Goal: Transaction & Acquisition: Purchase product/service

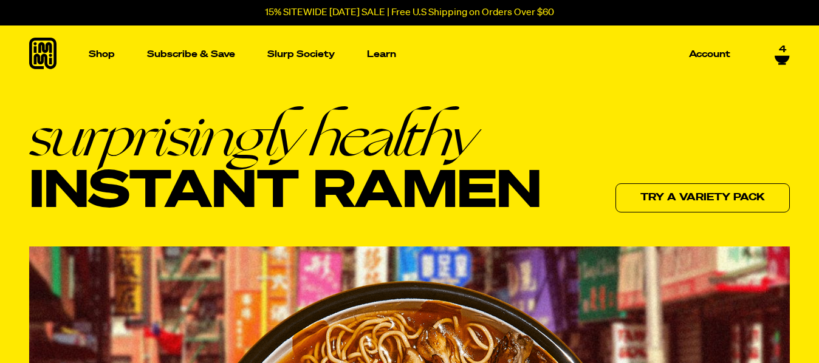
click at [779, 61] on div "4" at bounding box center [774, 54] width 30 height 21
click at [782, 49] on span "4" at bounding box center [782, 49] width 7 height 11
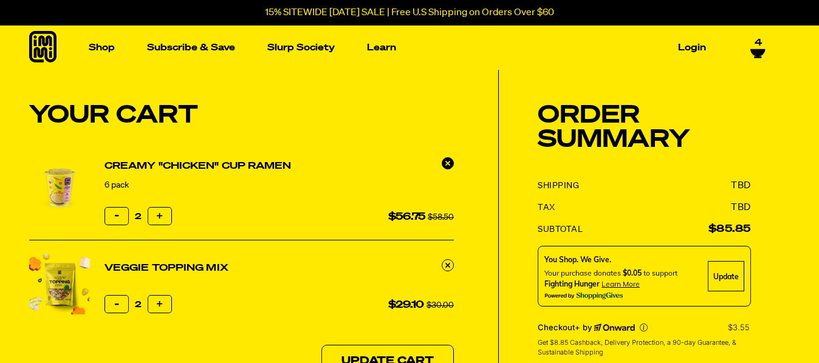
click at [451, 162] on link at bounding box center [448, 163] width 12 height 12
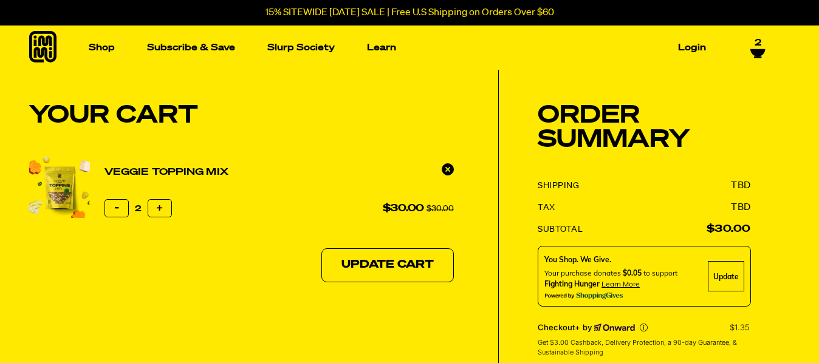
click at [448, 175] on link at bounding box center [448, 169] width 12 height 12
